Goal: Information Seeking & Learning: Learn about a topic

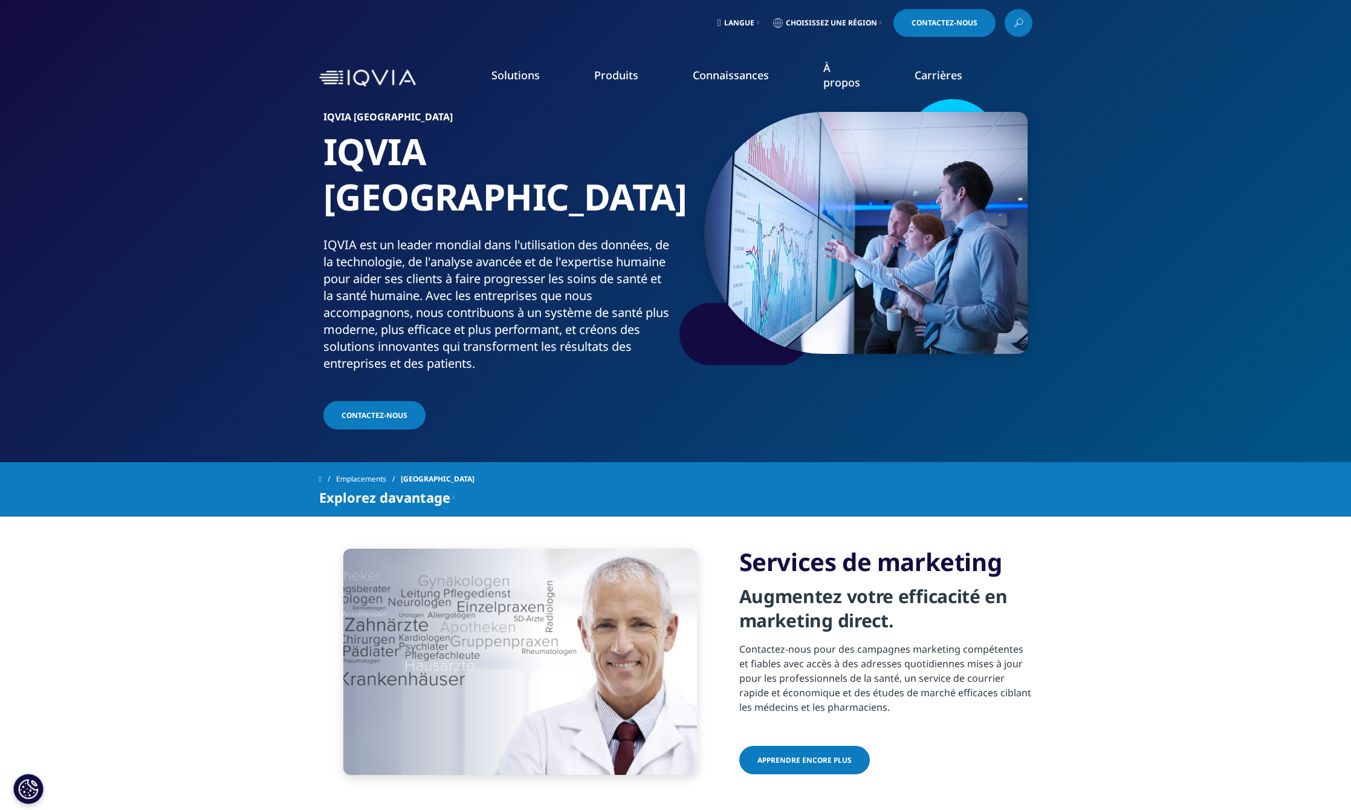
click at [767, 339] on font "APERÇU DE LA COMMERCIALISATION" at bounding box center [776, 340] width 132 height 10
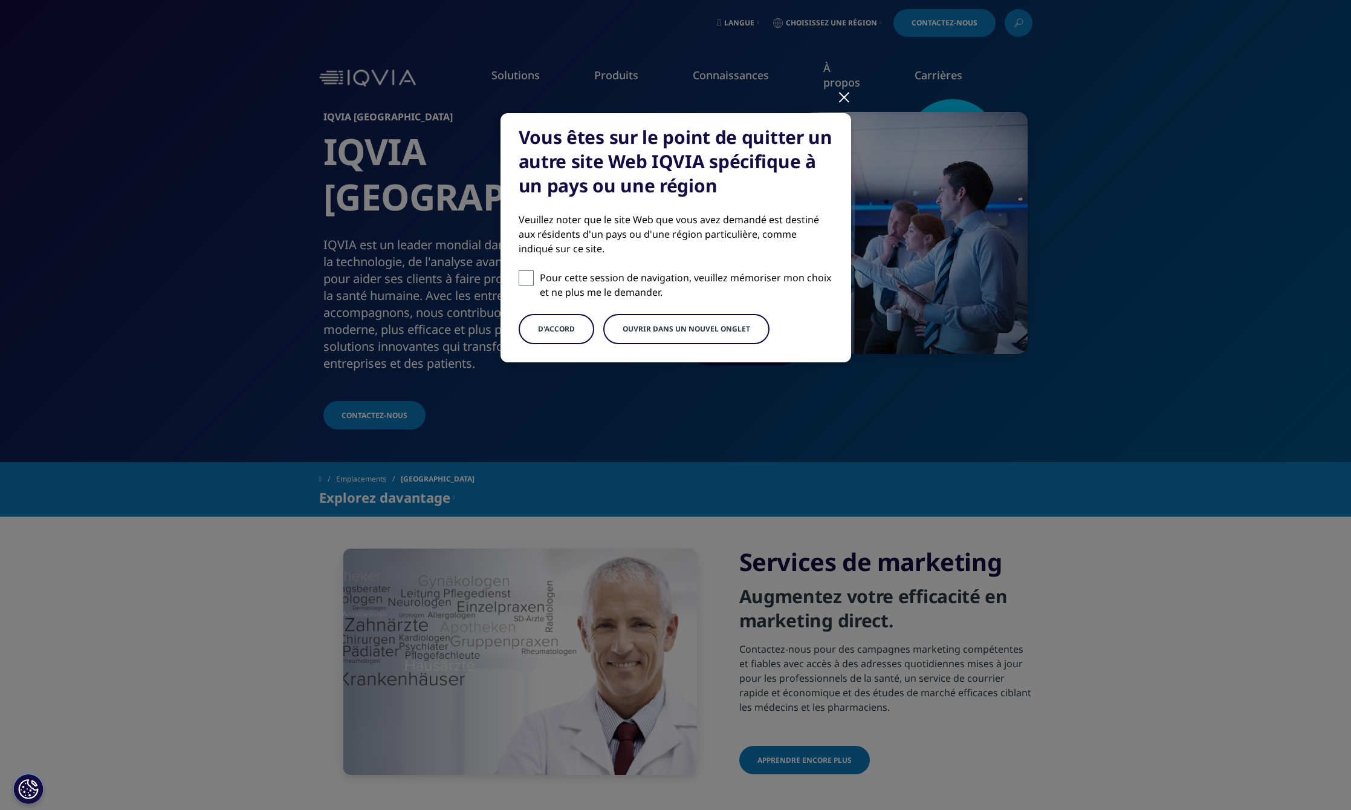
click at [672, 328] on font "Ouvrir dans un nouvel onglet" at bounding box center [687, 329] width 128 height 10
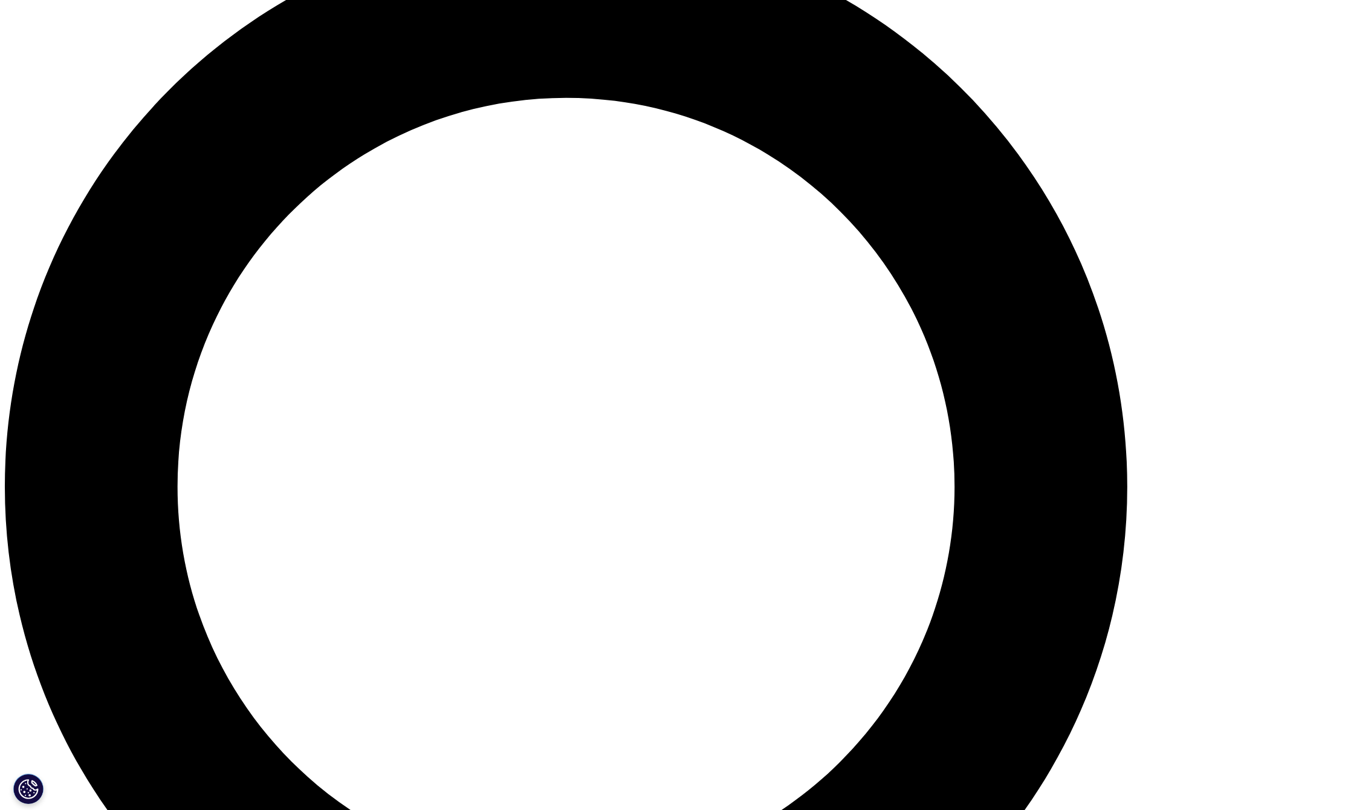
scroll to position [1512, 0]
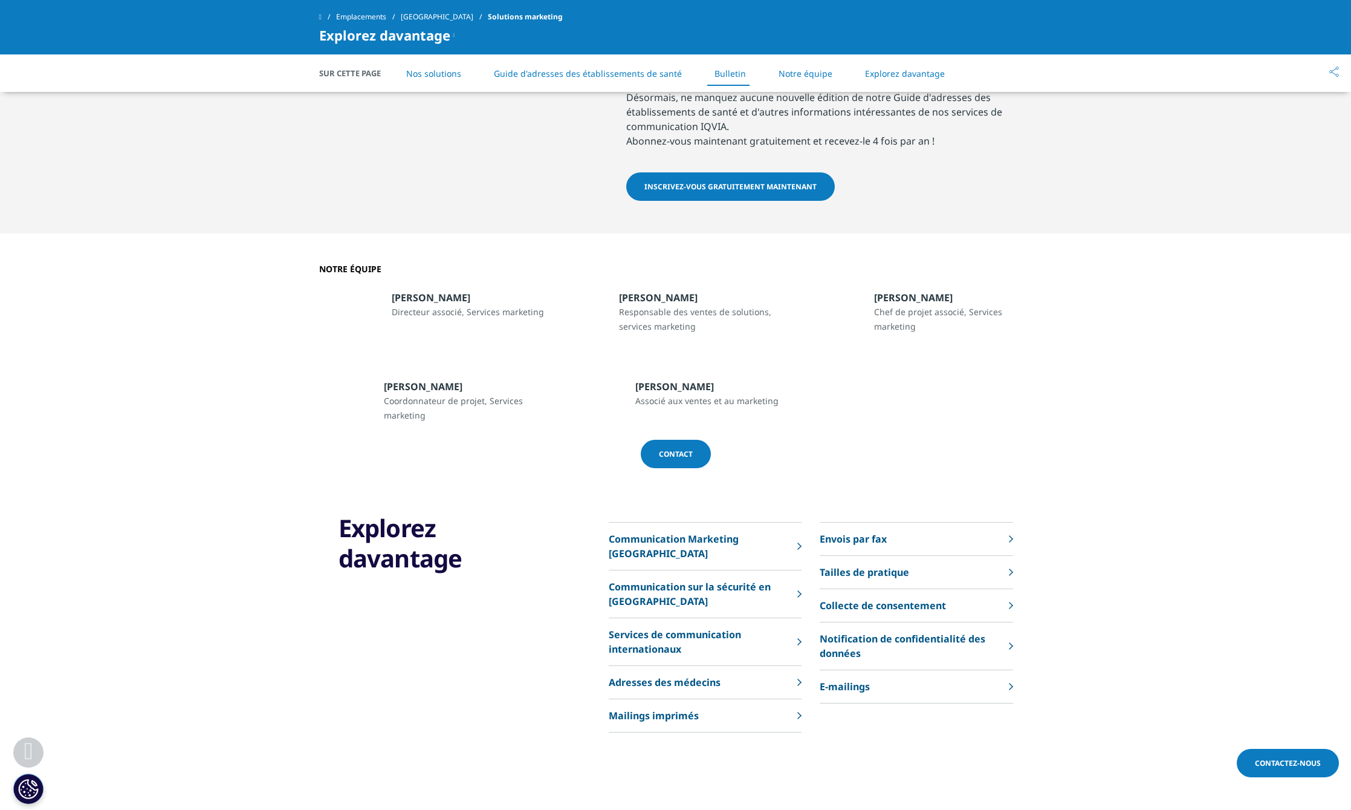
click at [675, 459] on font "Contact" at bounding box center [676, 454] width 34 height 10
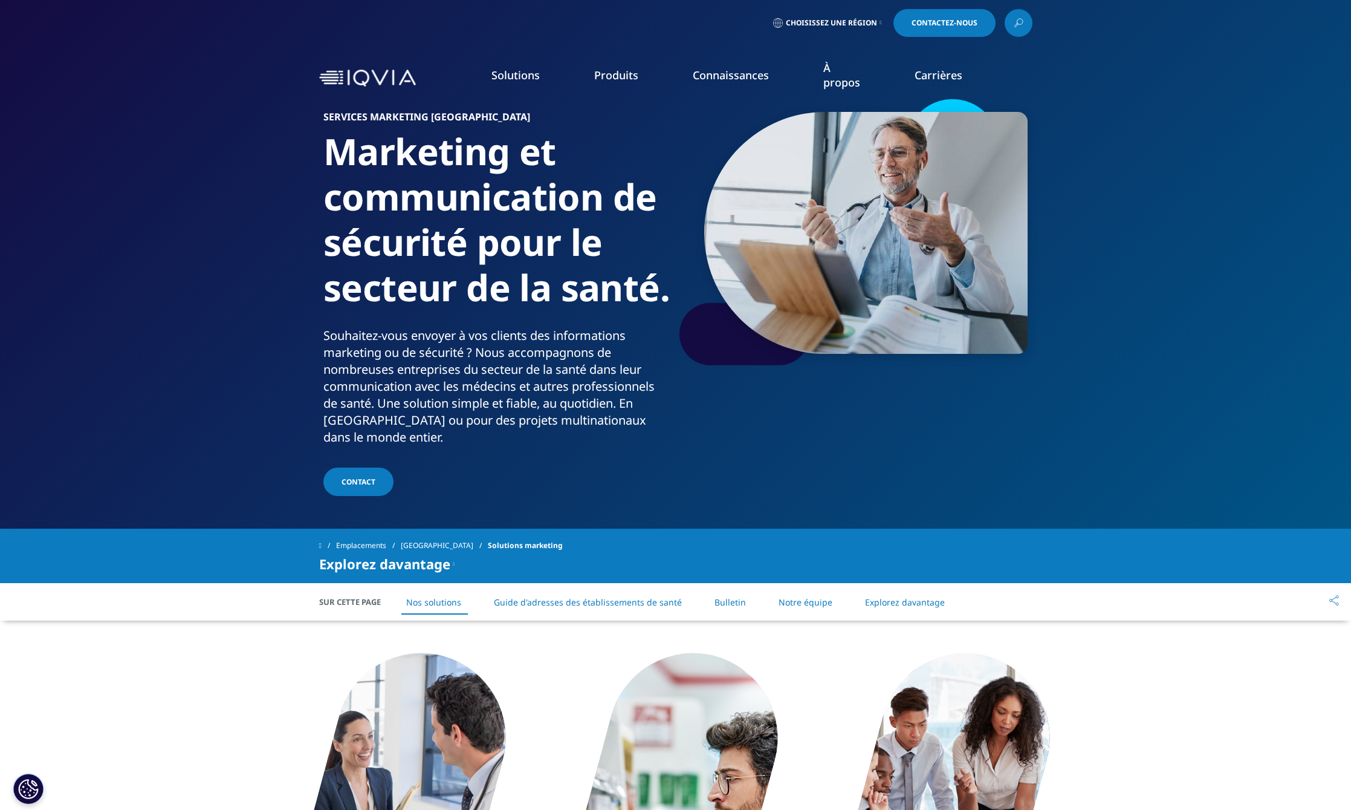
click at [397, 216] on font "Stratégie et gestion de marque" at bounding box center [369, 218] width 143 height 13
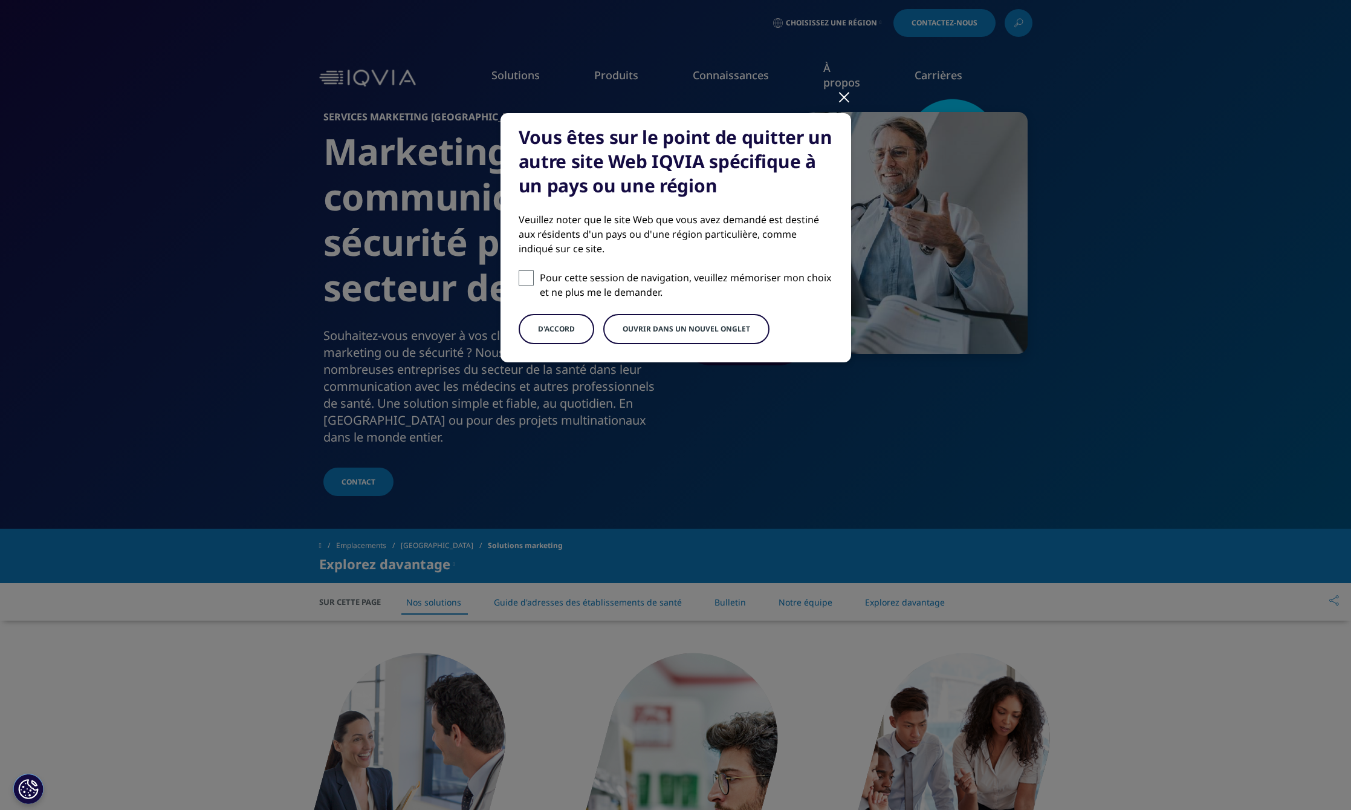
click at [714, 331] on font "Ouvrir dans un nouvel onglet" at bounding box center [687, 329] width 128 height 10
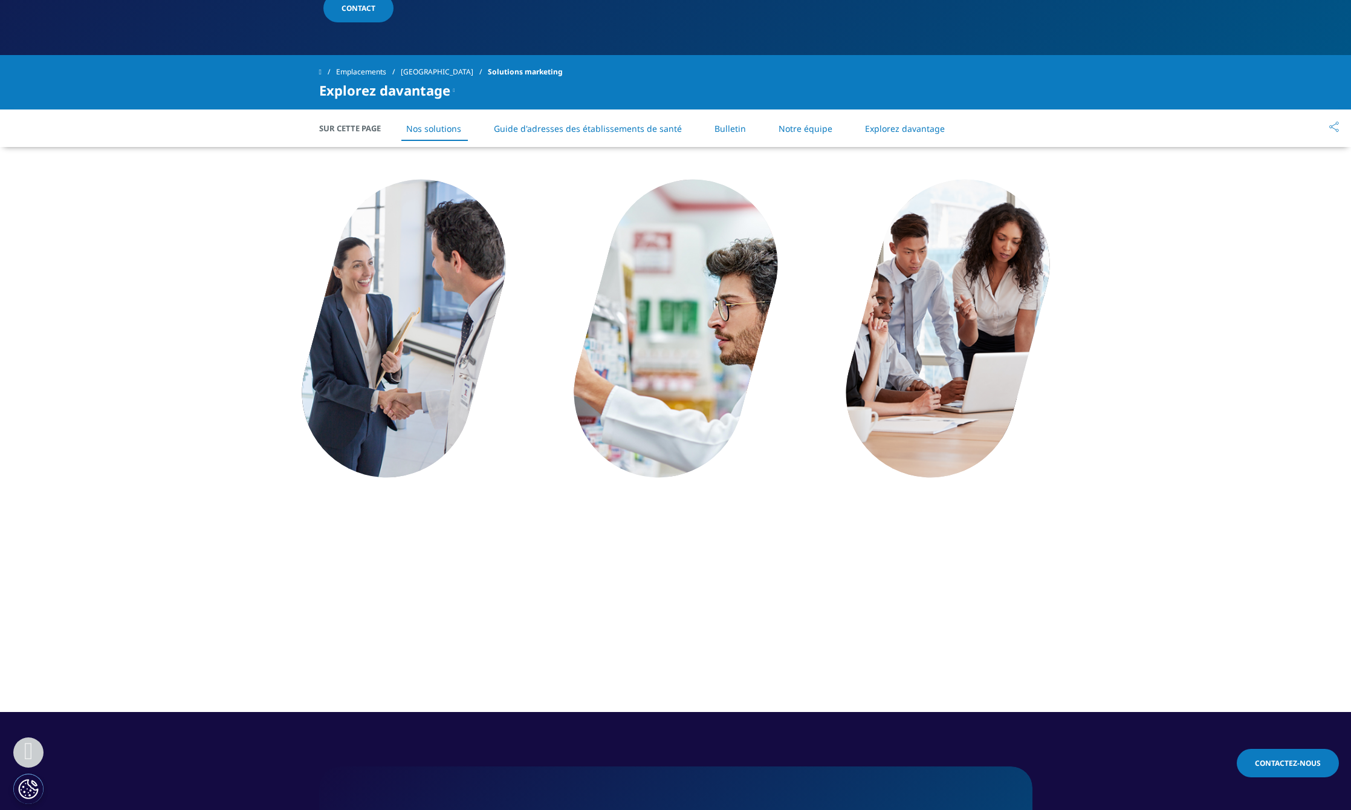
scroll to position [544, 0]
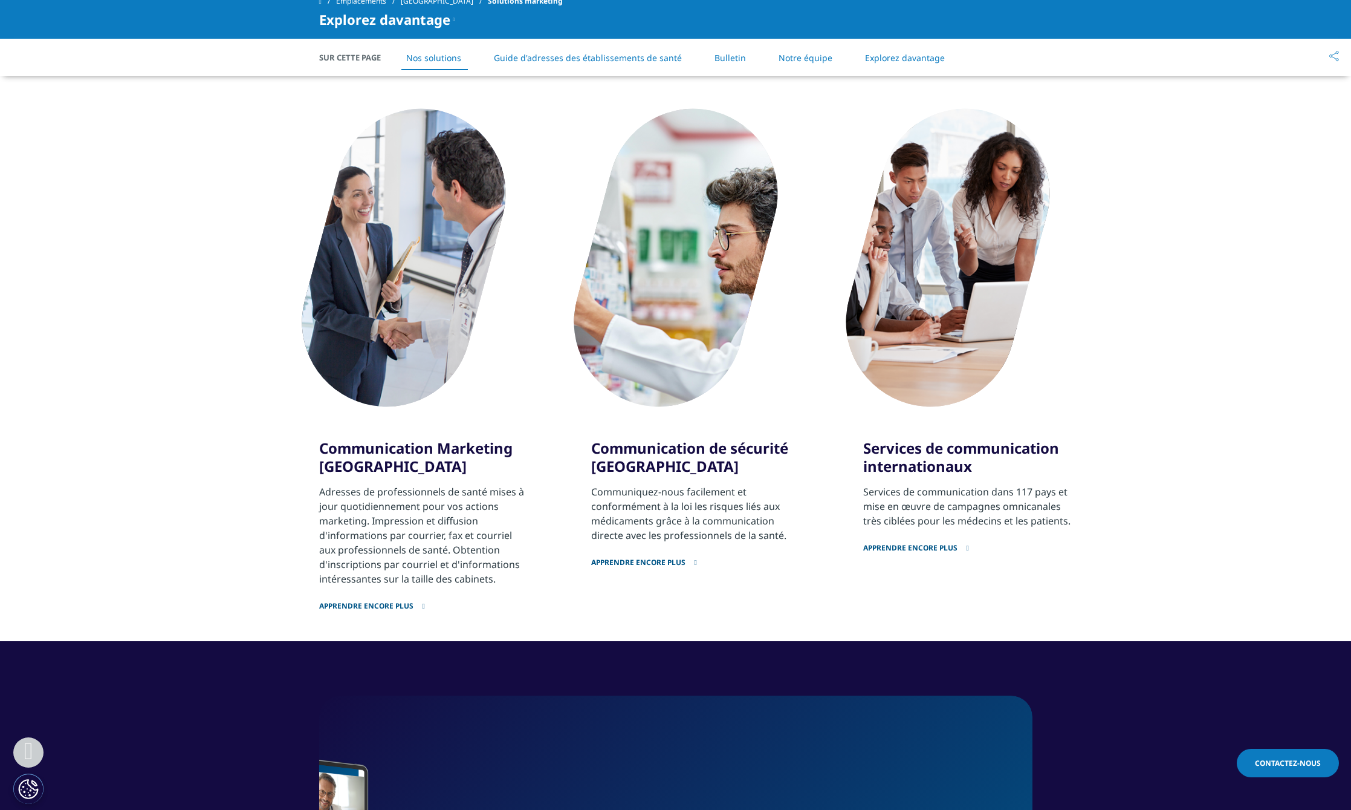
click at [388, 602] on font "Apprendre encore plus" at bounding box center [366, 605] width 94 height 10
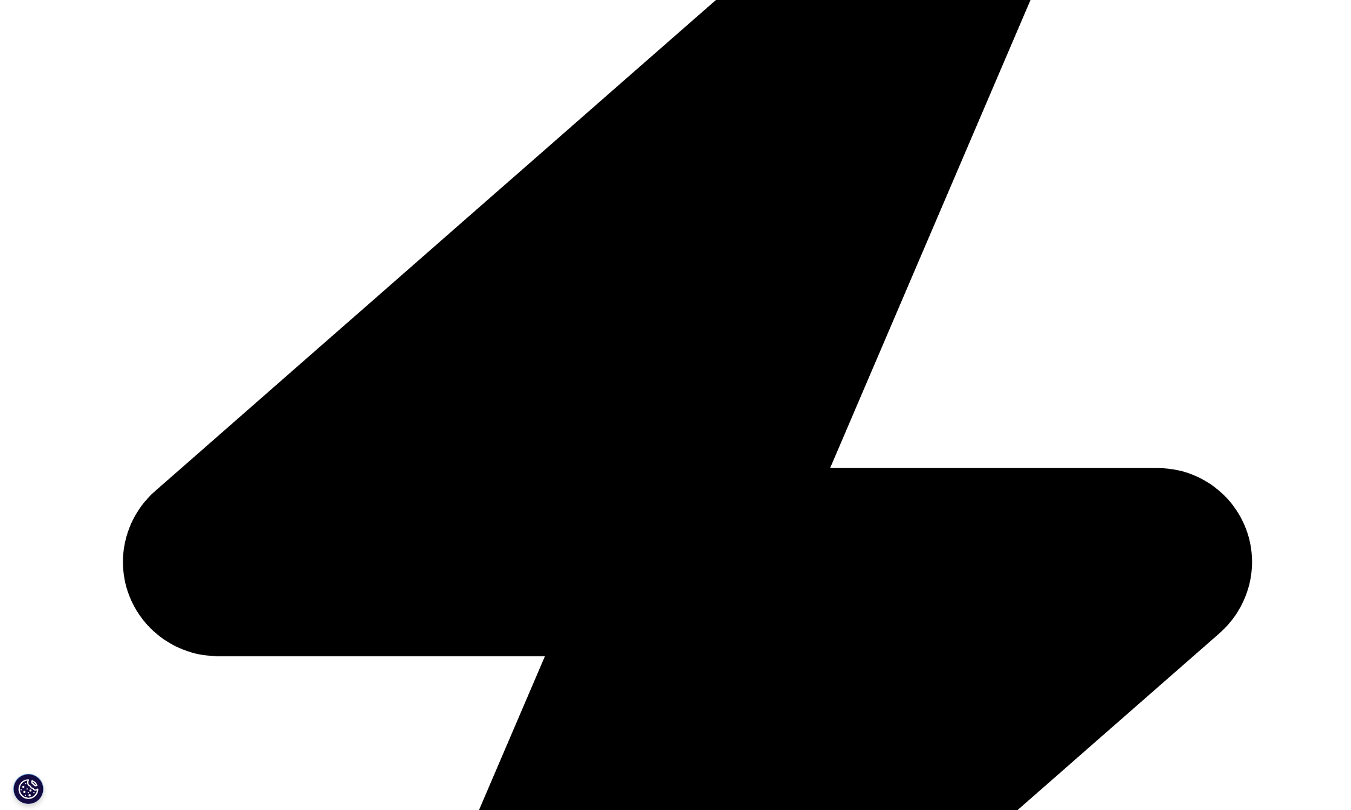
scroll to position [484, 0]
